Goal: Transaction & Acquisition: Purchase product/service

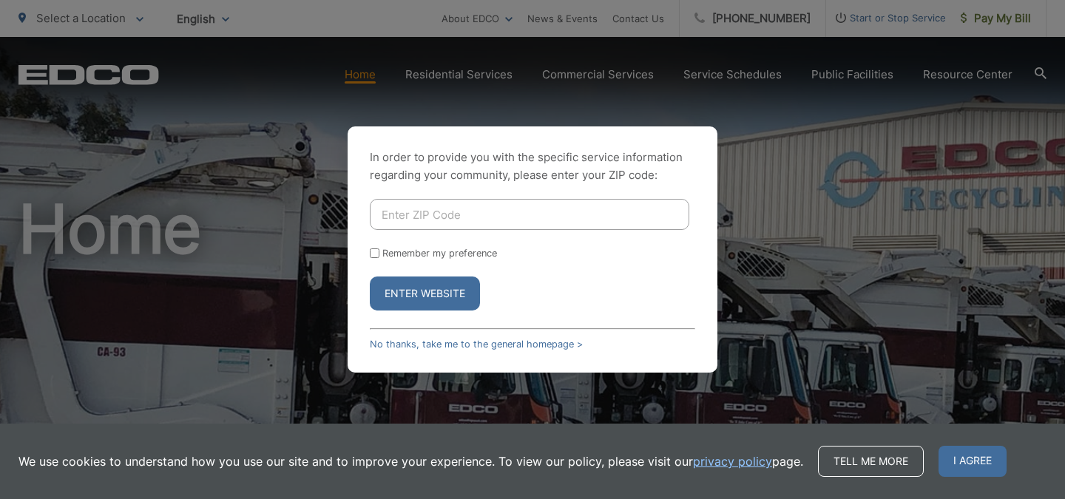
click at [415, 201] on input "Enter ZIP Code" at bounding box center [530, 214] width 320 height 31
type input "92024"
click at [382, 252] on label "Remember my preference" at bounding box center [439, 253] width 115 height 11
click at [380, 252] on input "Remember my preference" at bounding box center [375, 254] width 10 height 10
checkbox input "true"
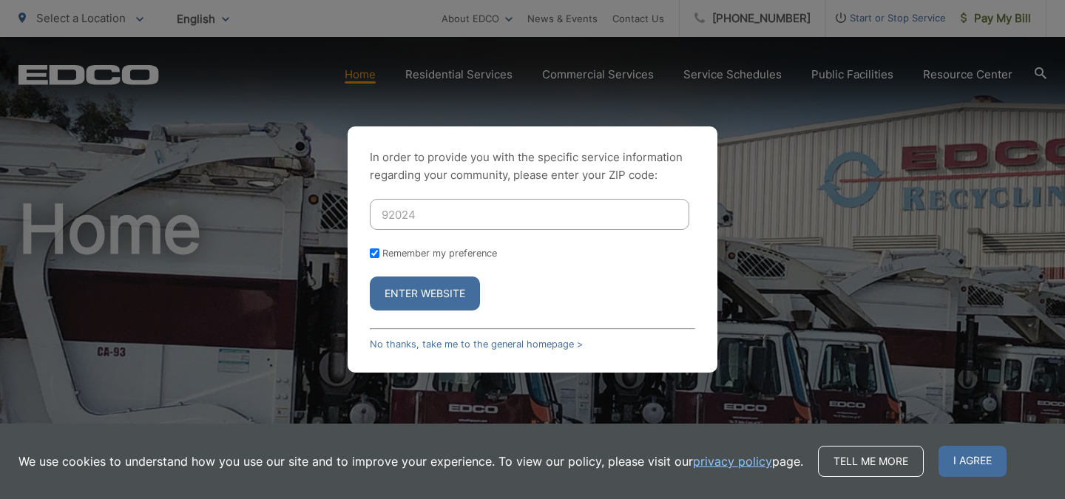
click at [434, 295] on button "Enter Website" at bounding box center [425, 294] width 110 height 34
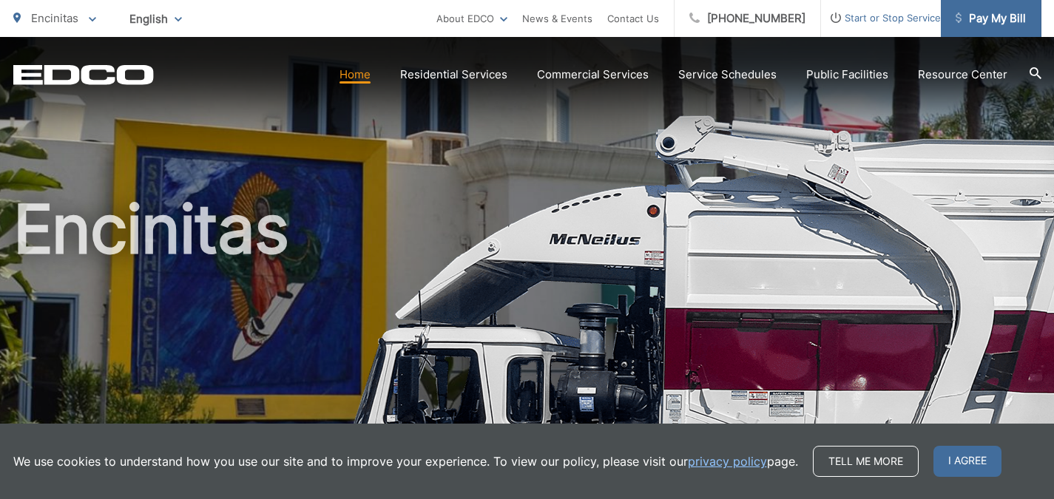
click at [982, 13] on span "Pay My Bill" at bounding box center [991, 19] width 70 height 18
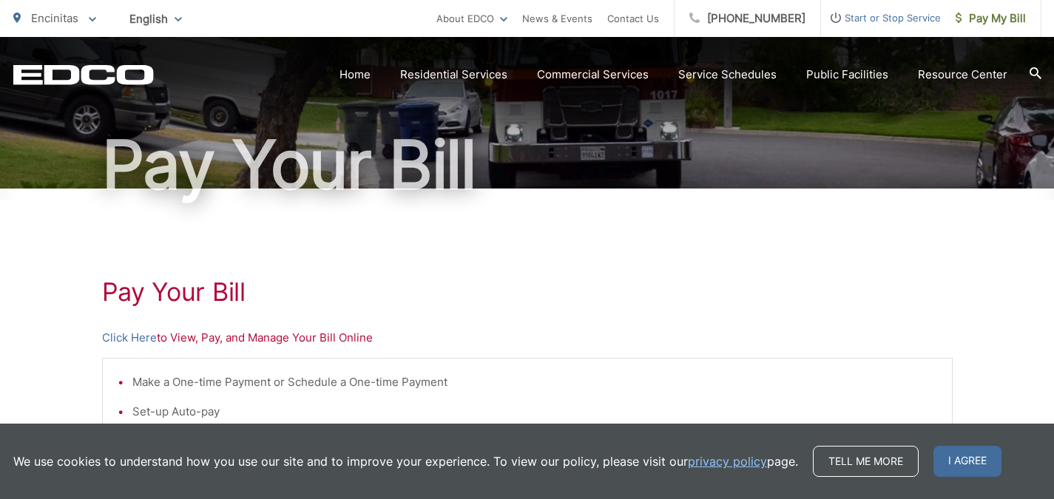
scroll to position [109, 0]
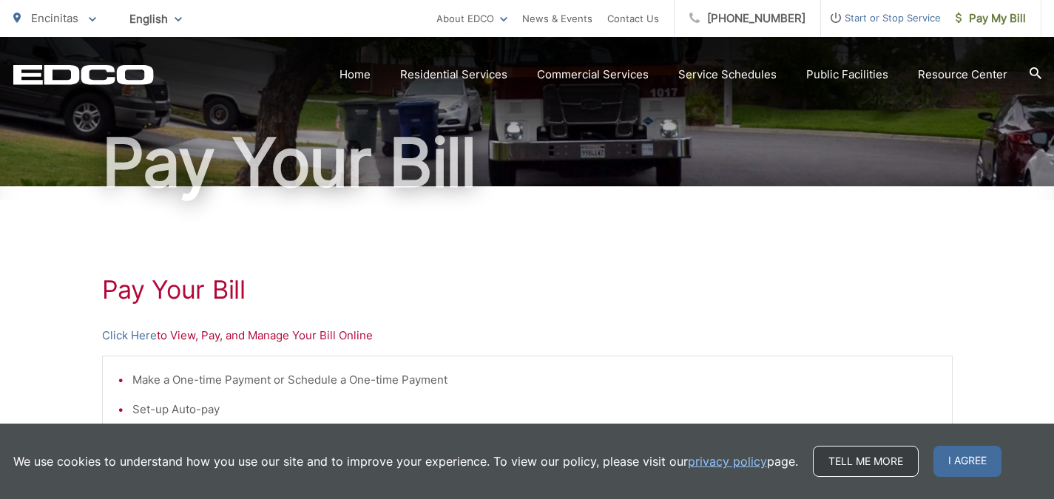
click at [902, 455] on link "Tell me more" at bounding box center [866, 461] width 106 height 31
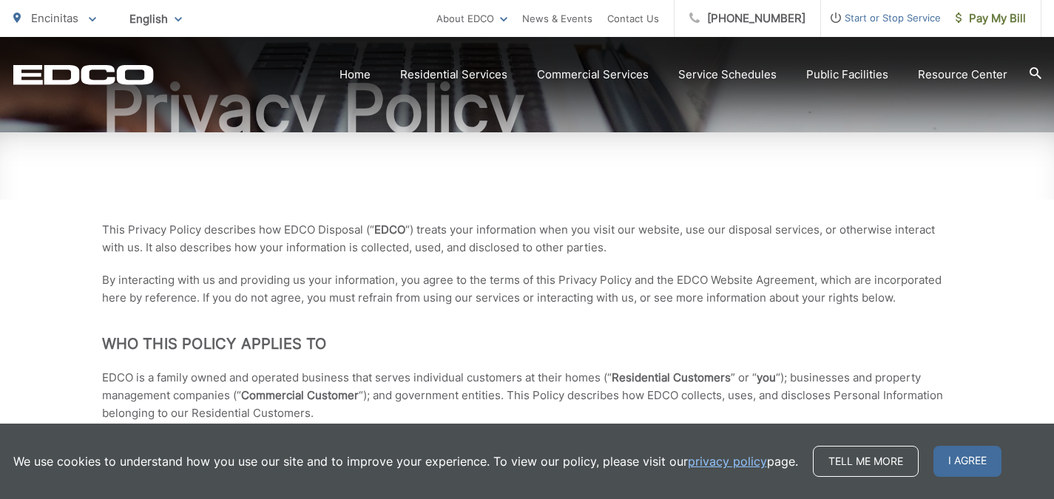
scroll to position [181, 0]
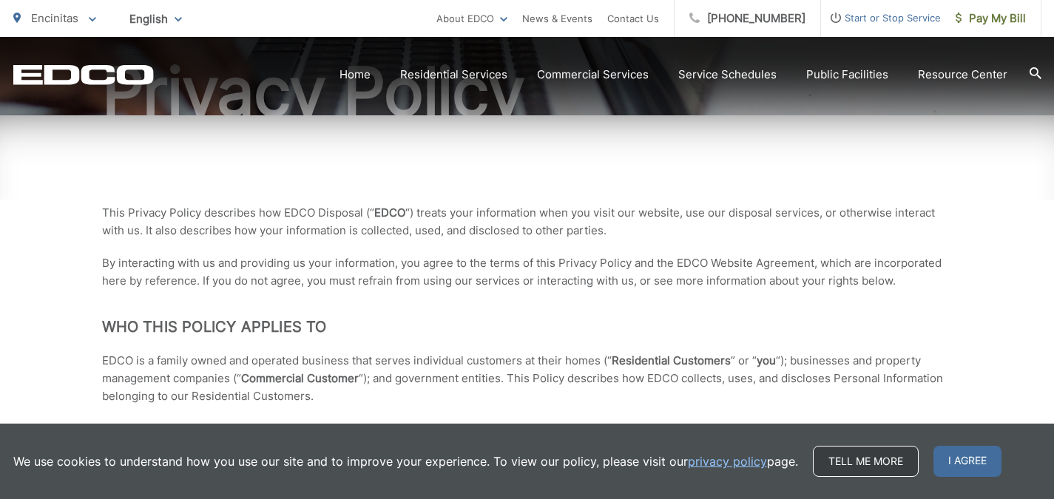
click at [841, 463] on link "Tell me more" at bounding box center [866, 461] width 106 height 31
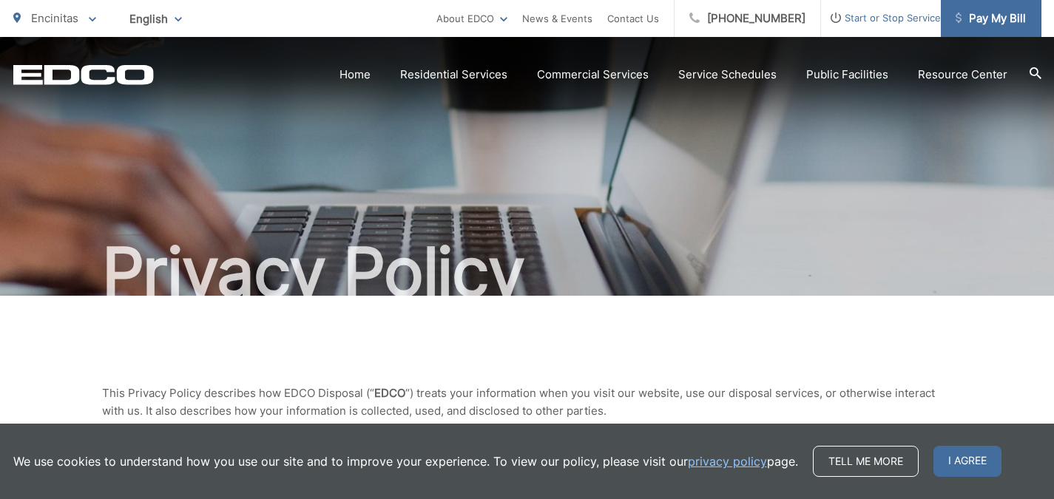
click at [996, 16] on span "Pay My Bill" at bounding box center [991, 19] width 70 height 18
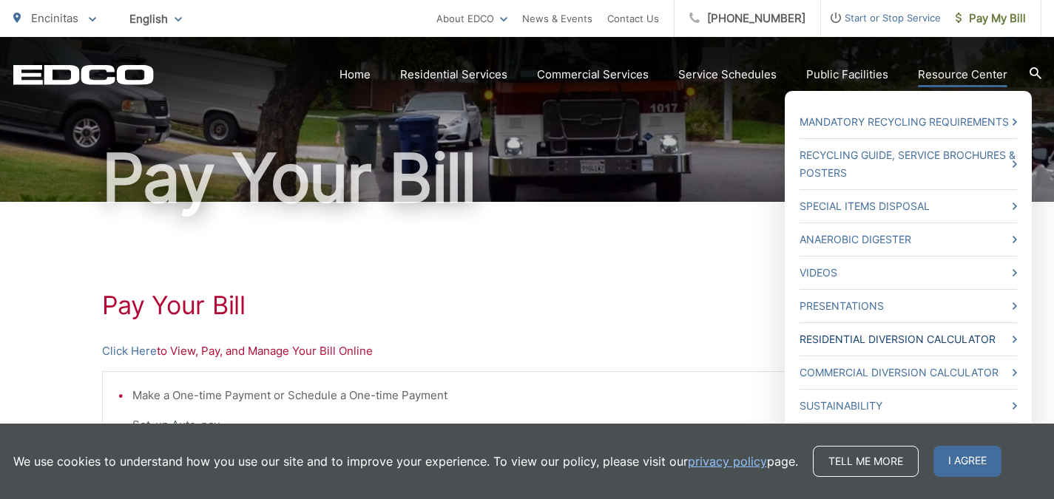
scroll to position [178, 0]
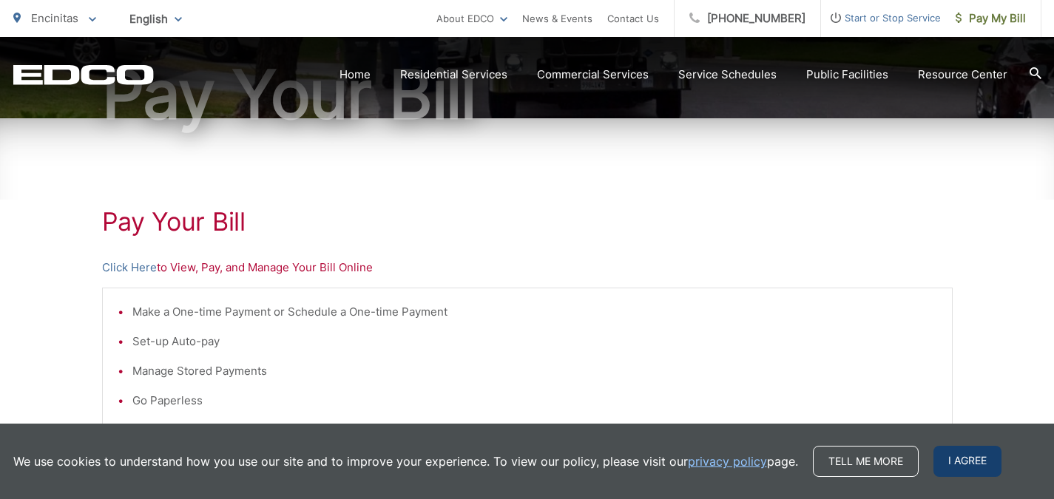
click at [937, 459] on span "I agree" at bounding box center [968, 461] width 68 height 31
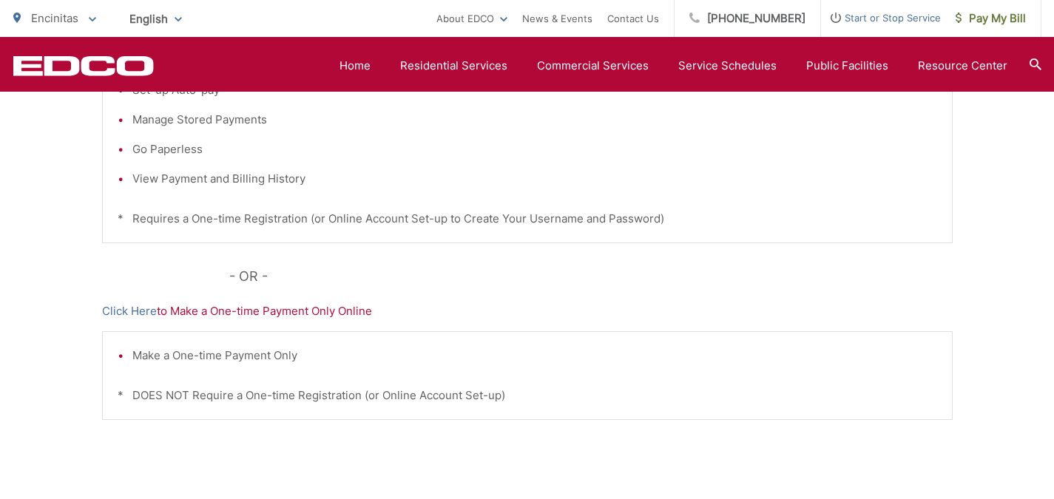
scroll to position [442, 0]
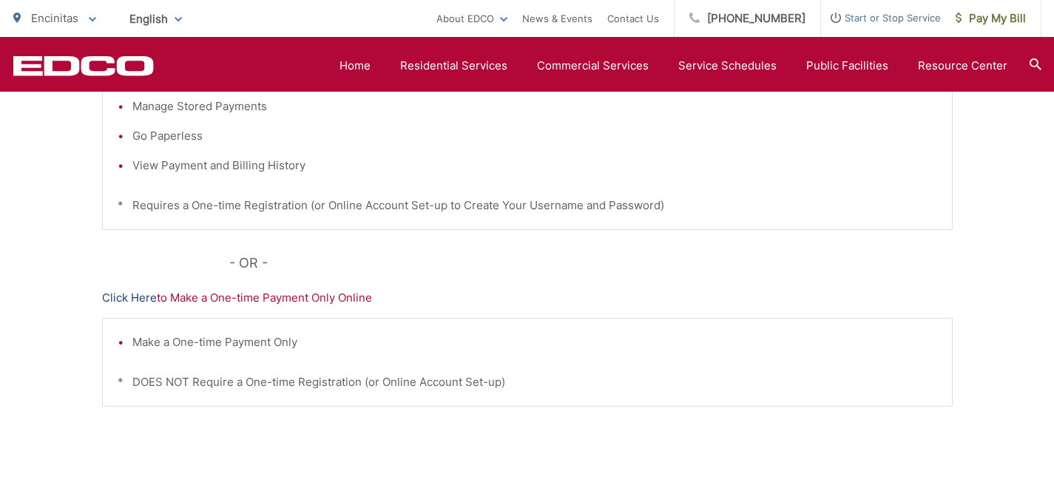
click at [148, 297] on link "Click Here" at bounding box center [129, 298] width 55 height 18
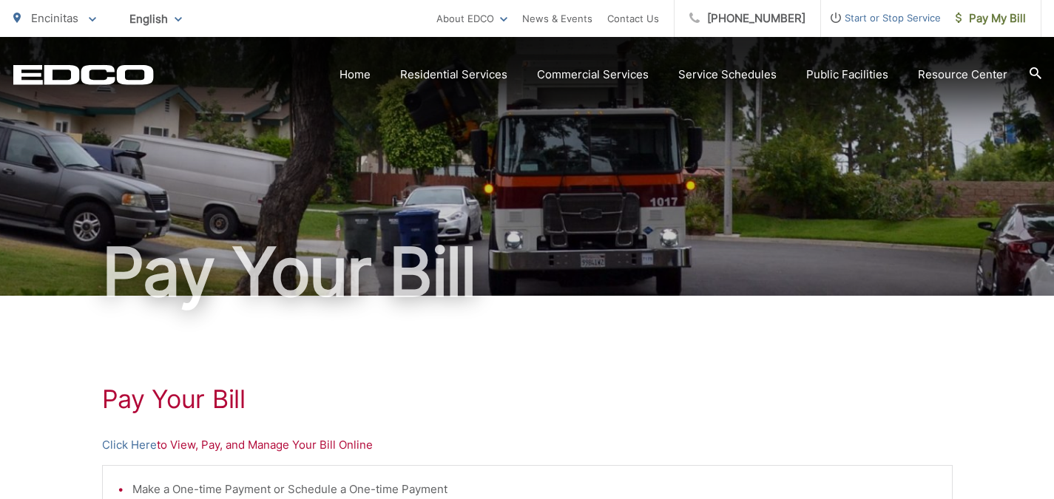
scroll to position [38, 0]
